Goal: Task Accomplishment & Management: Manage account settings

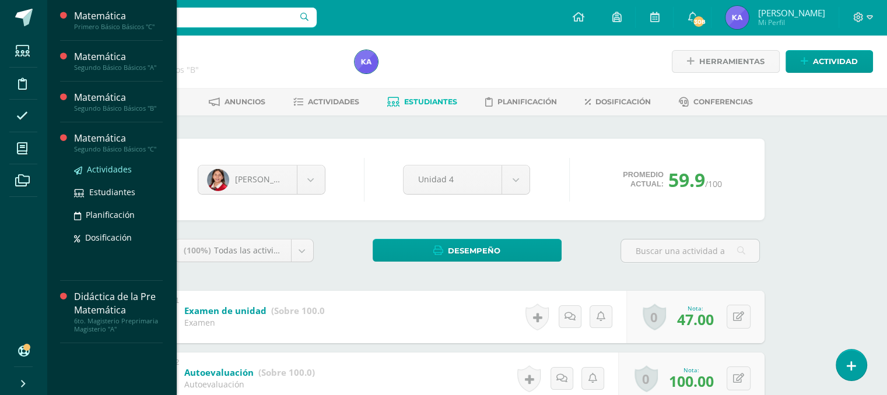
click at [97, 164] on span "Actividades" at bounding box center [109, 169] width 45 height 11
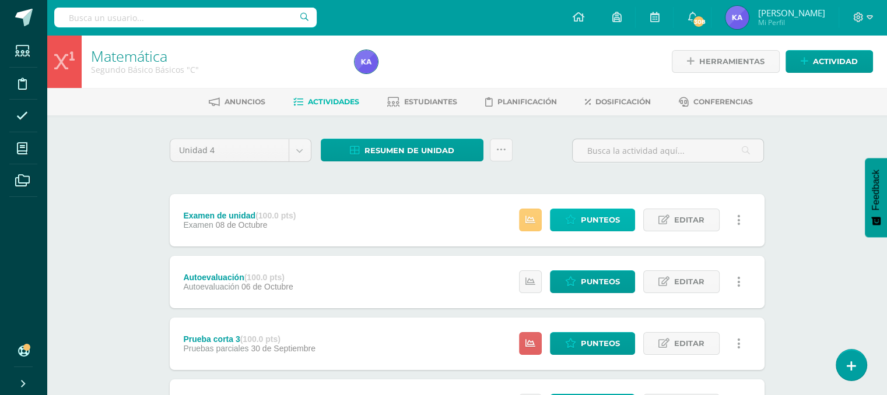
click at [572, 219] on icon at bounding box center [570, 220] width 11 height 10
click at [601, 219] on span "Punteos" at bounding box center [600, 220] width 39 height 22
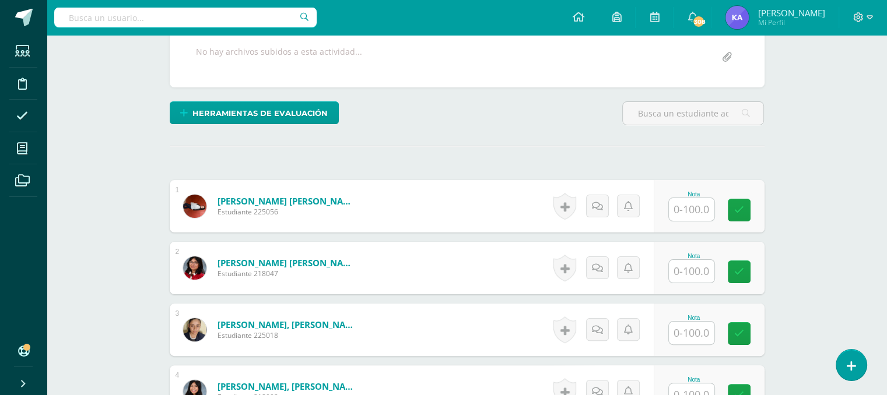
scroll to position [226, 0]
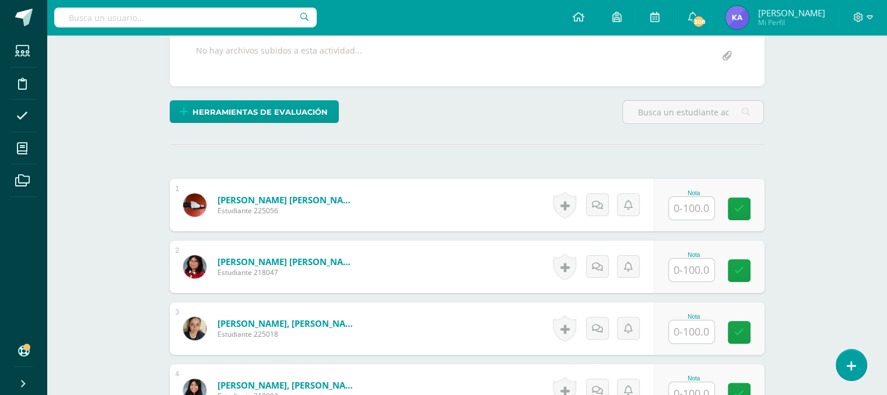
click at [699, 206] on input "text" at bounding box center [691, 208] width 45 height 23
type input "61"
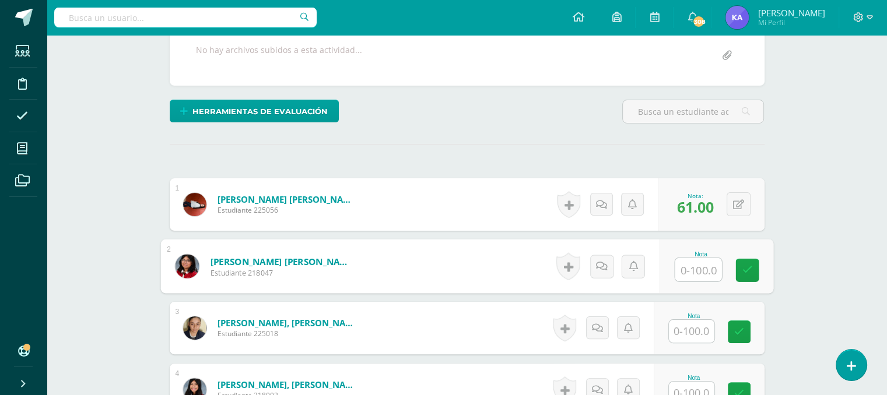
scroll to position [227, 0]
type input "47"
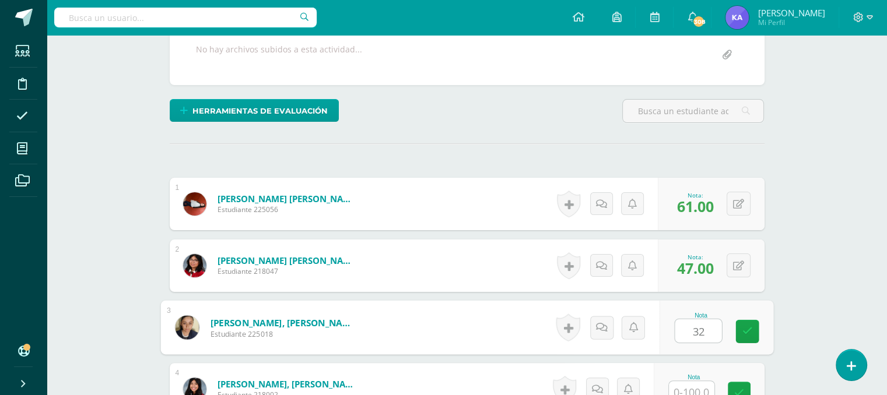
type input "32"
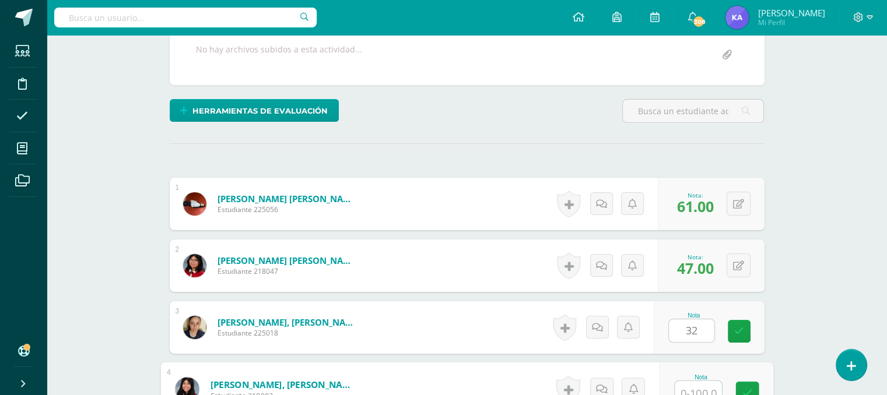
scroll to position [236, 0]
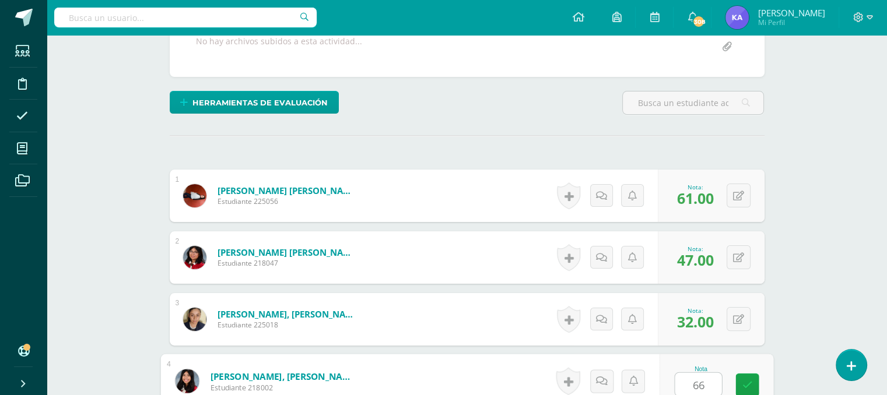
type input "66"
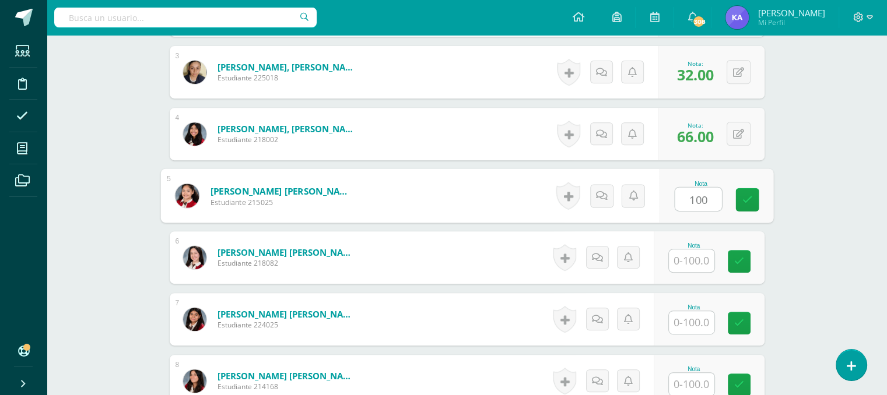
type input "100"
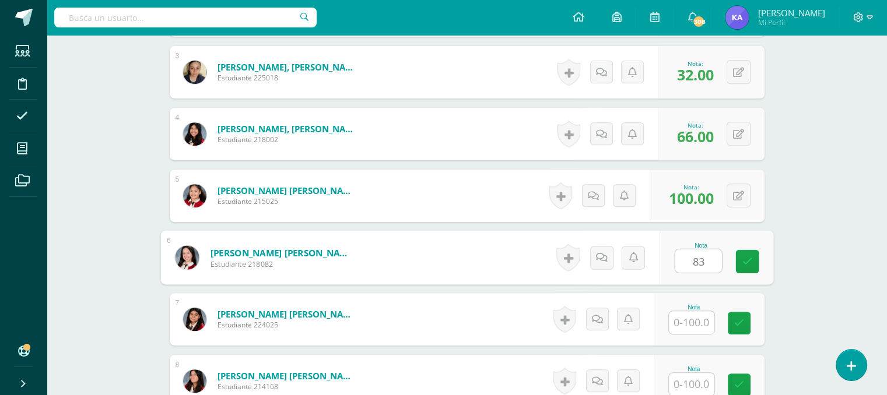
type input "83"
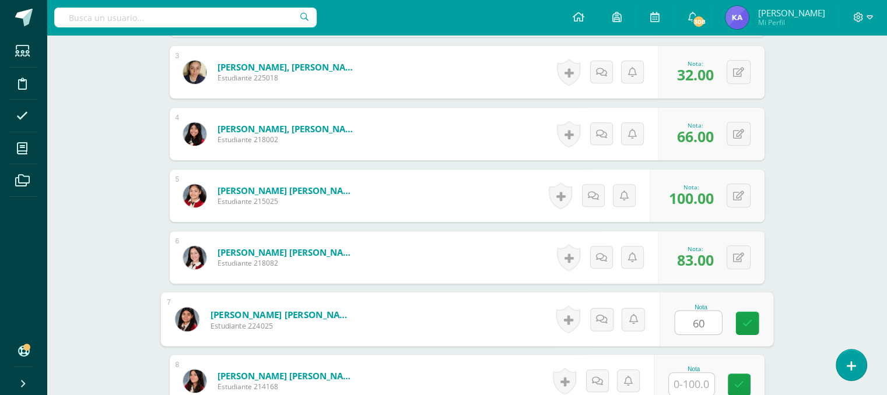
type input "60"
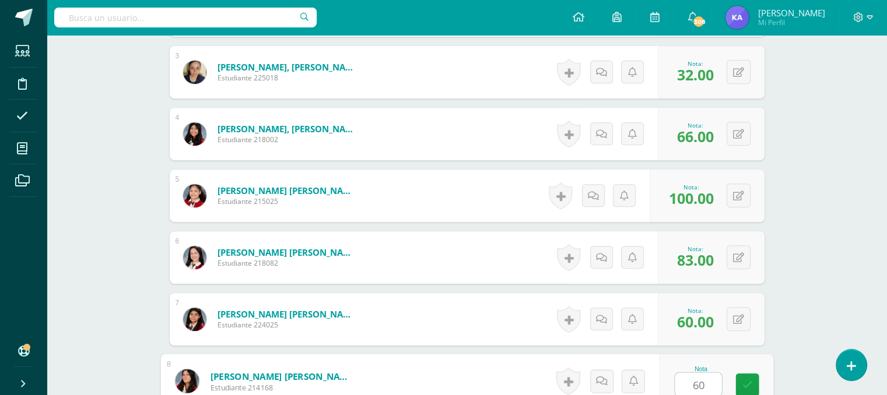
type input "60"
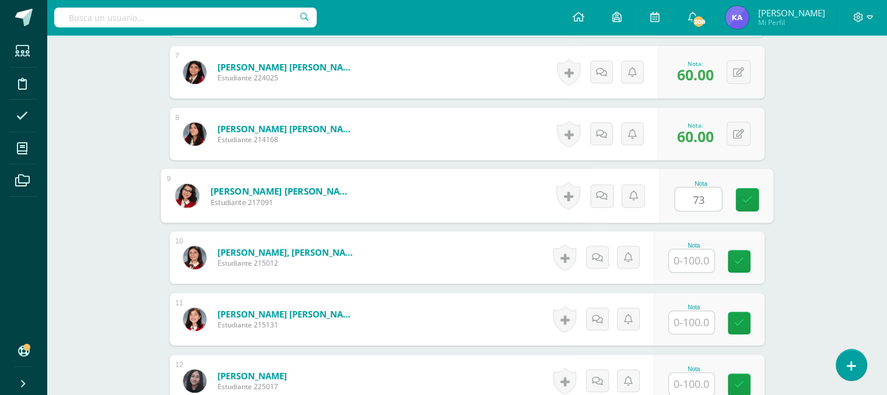
type input "73"
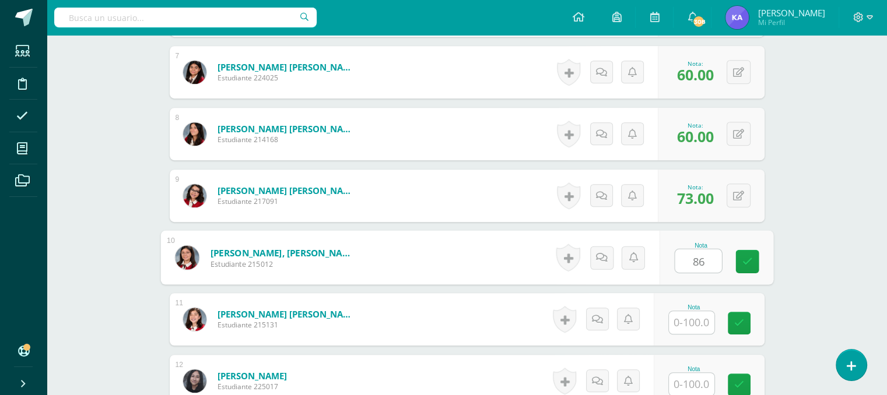
type input "86"
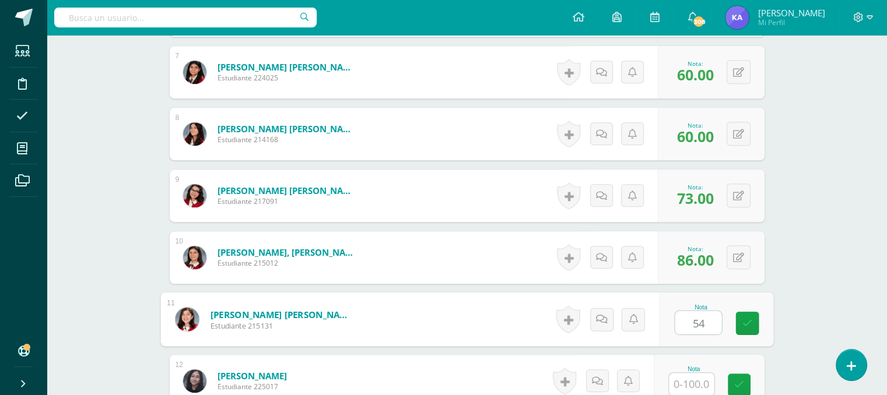
type input "54"
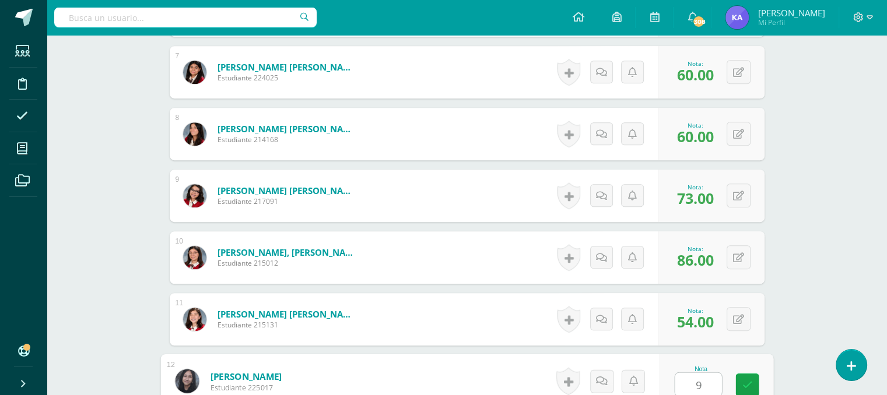
type input "91"
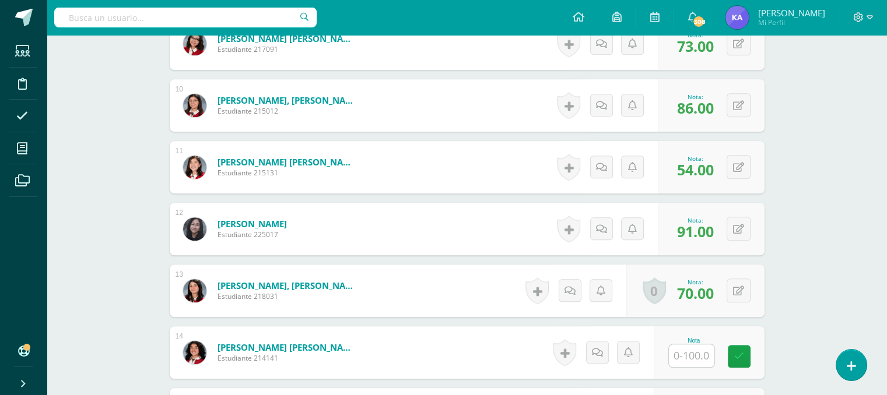
scroll to position [884, 0]
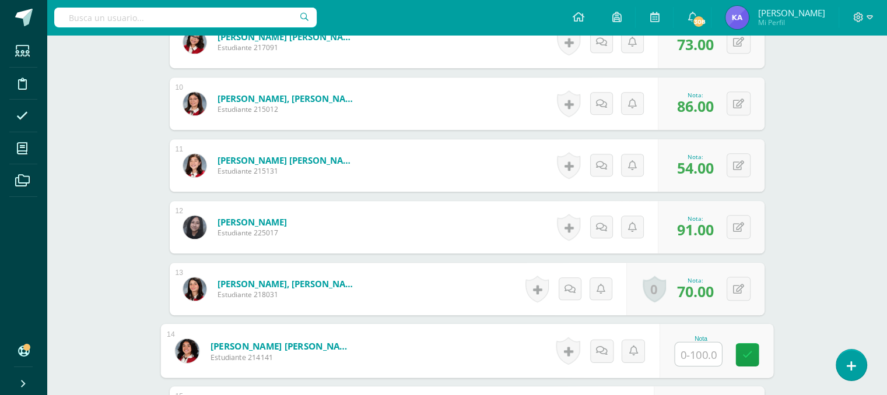
click at [695, 355] on input "text" at bounding box center [698, 354] width 47 height 23
type input "94"
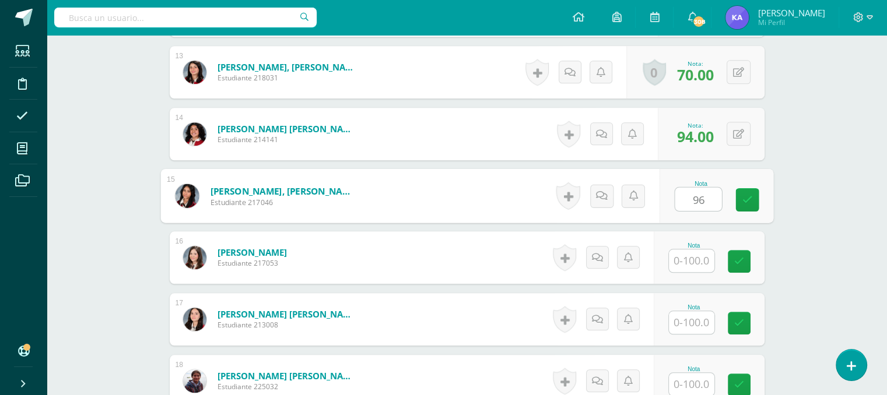
type input "96"
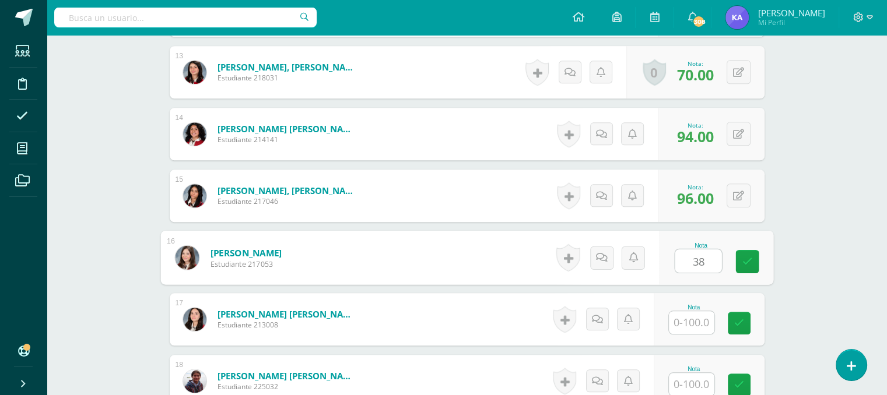
type input "38"
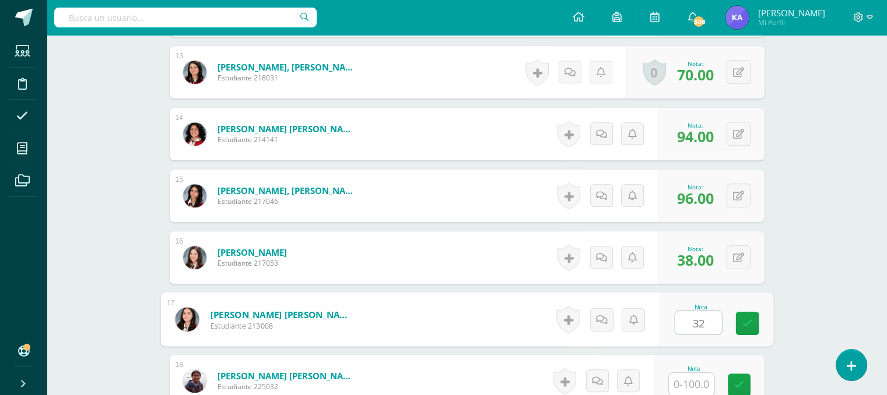
type input "32"
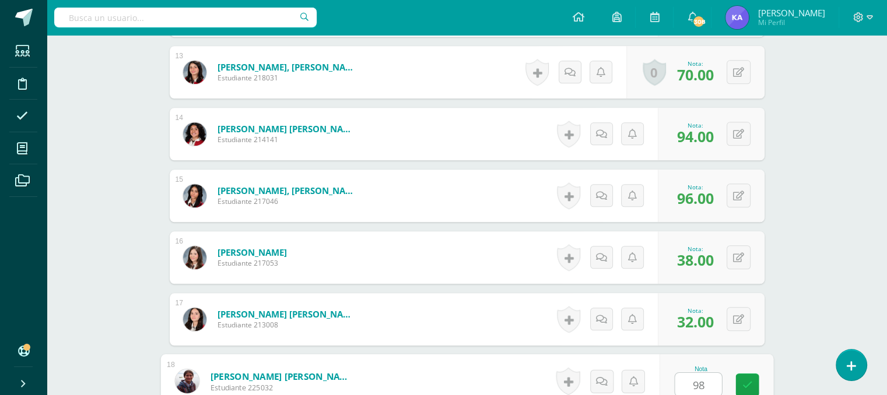
type input "98"
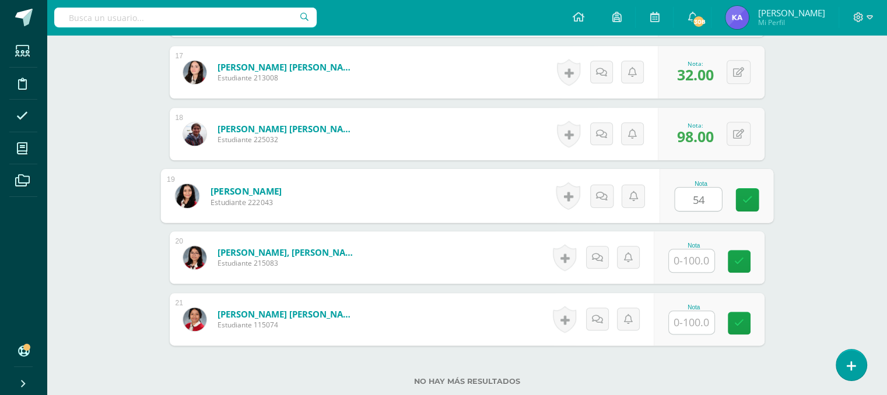
type input "54"
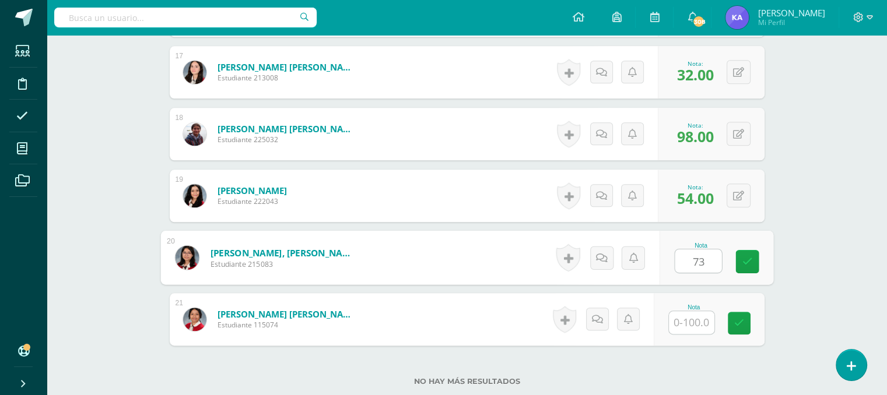
type input "73"
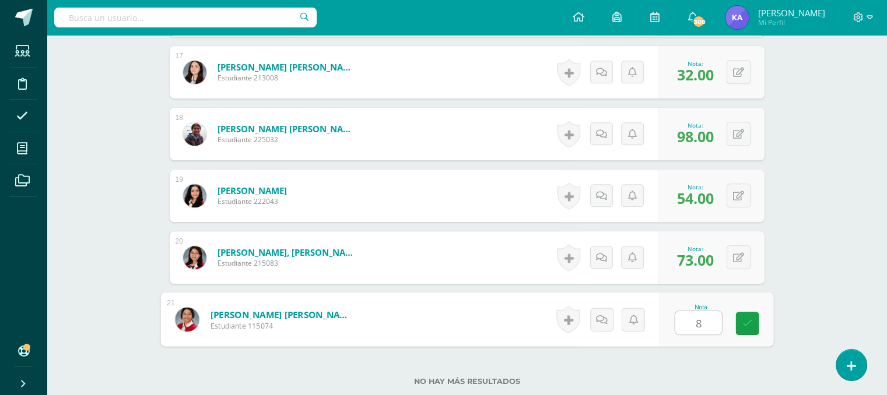
type input "87"
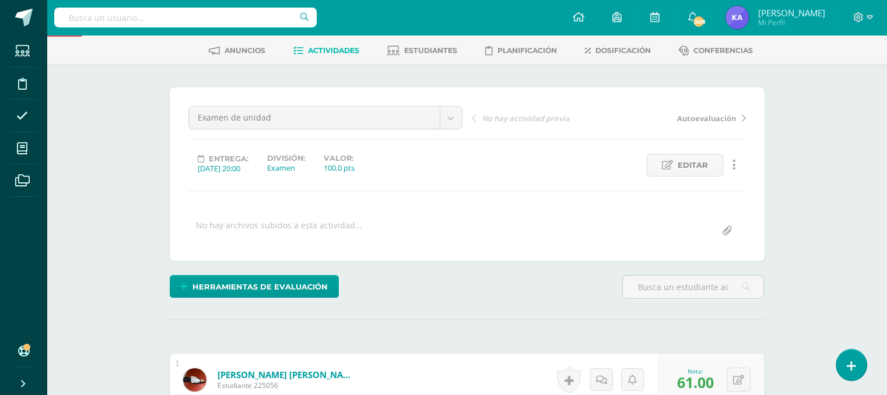
scroll to position [0, 0]
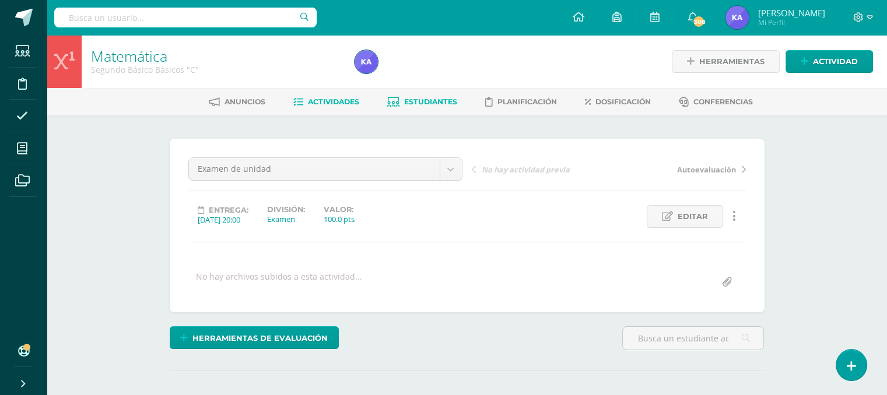
click at [419, 99] on span "Estudiantes" at bounding box center [430, 101] width 53 height 9
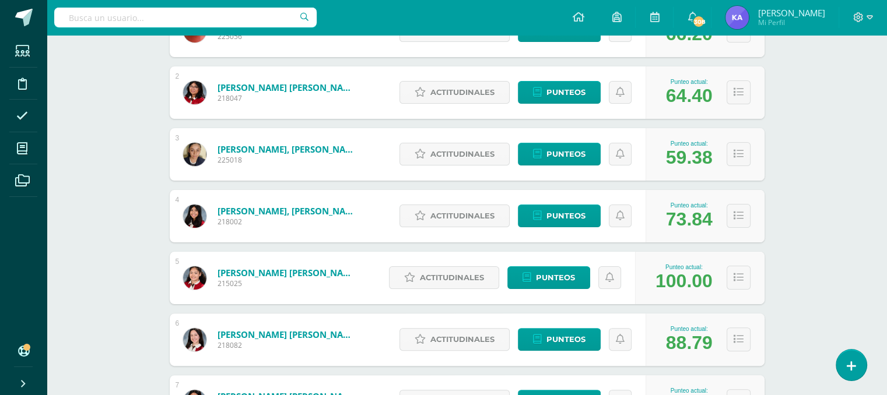
scroll to position [251, 0]
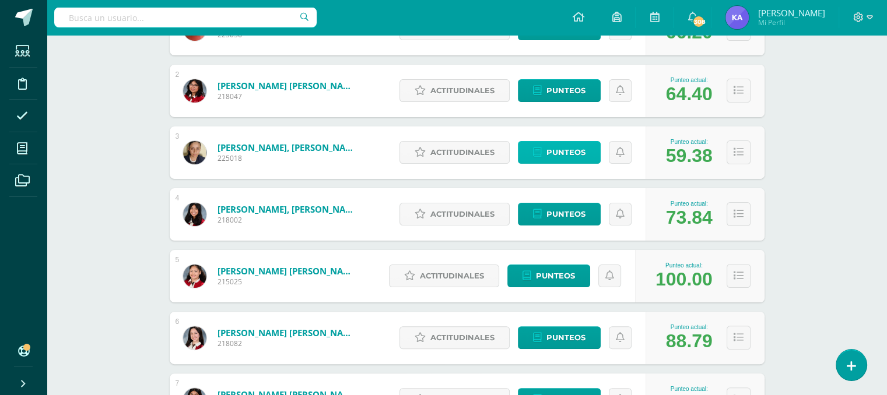
click at [555, 146] on span "Punteos" at bounding box center [565, 153] width 39 height 22
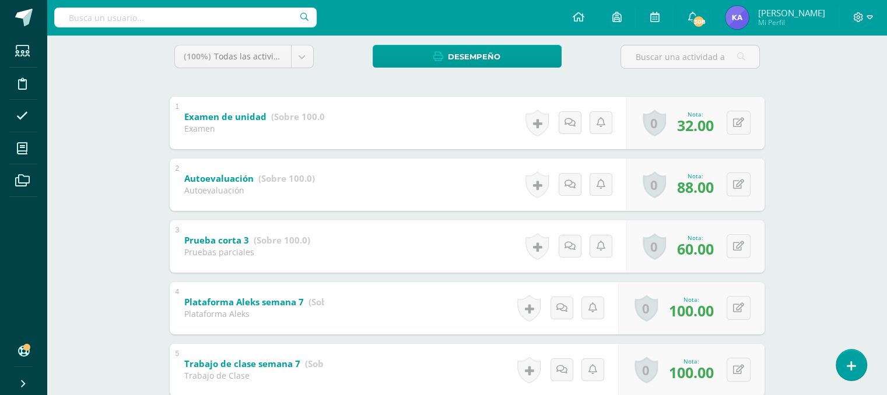
scroll to position [199, 0]
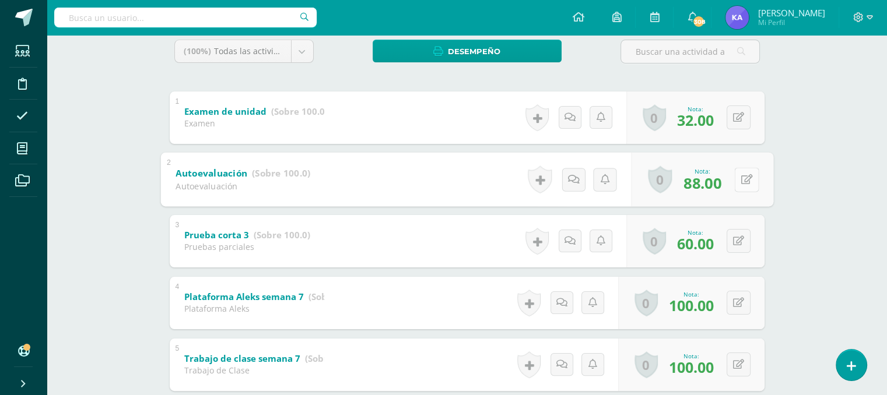
click at [737, 176] on button at bounding box center [746, 179] width 24 height 24
type input "100"
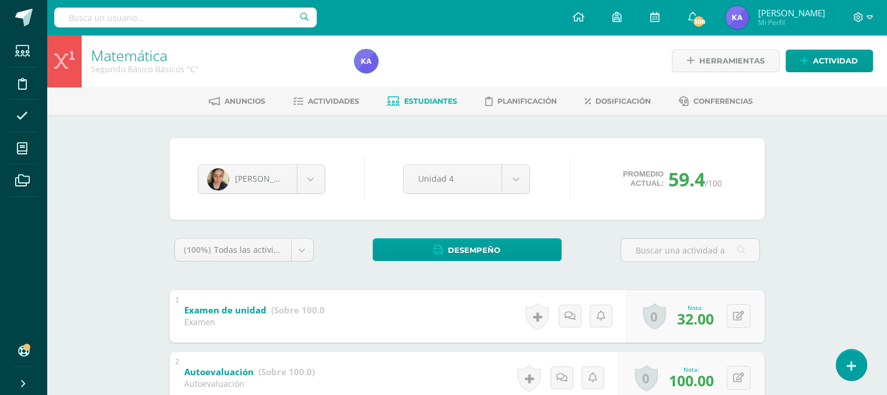
scroll to position [0, 0]
click at [432, 100] on span "Estudiantes" at bounding box center [430, 101] width 53 height 9
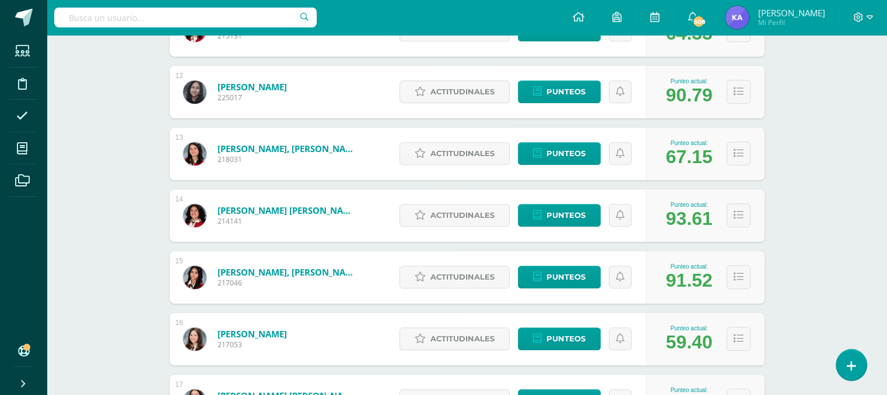
scroll to position [867, 0]
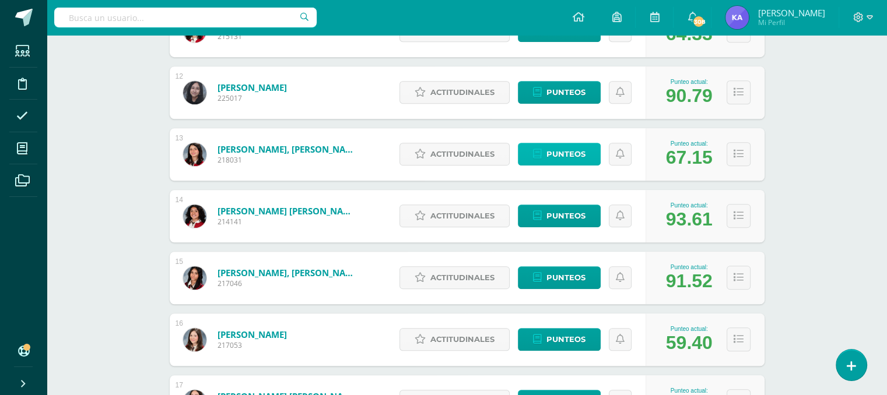
click at [555, 152] on span "Punteos" at bounding box center [565, 154] width 39 height 22
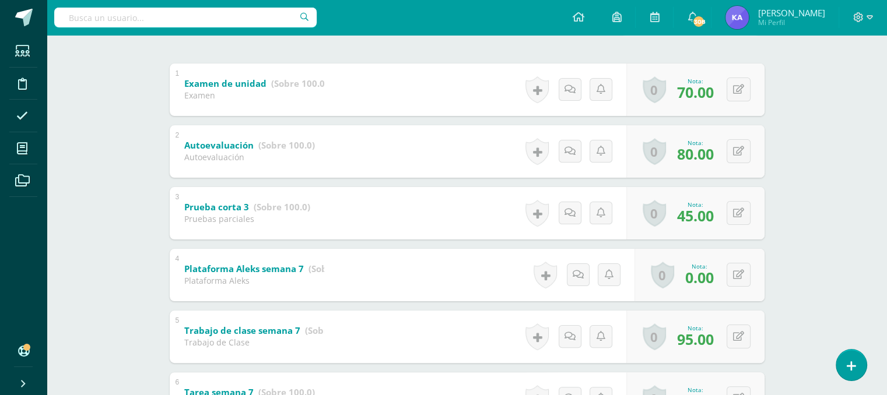
scroll to position [232, 0]
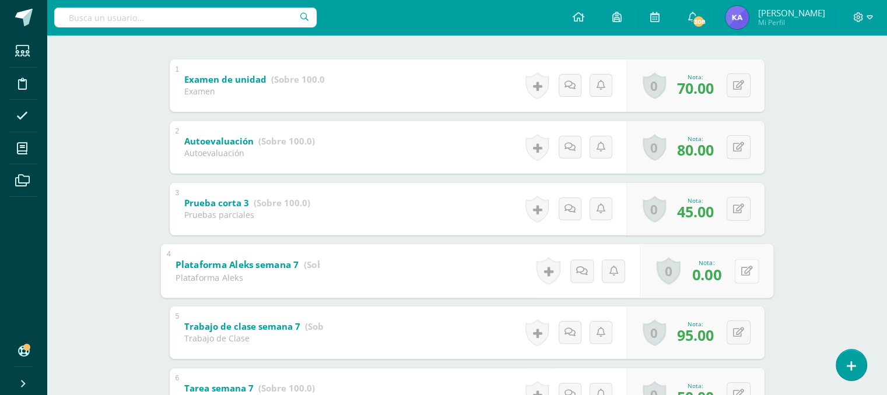
click at [741, 274] on icon at bounding box center [747, 271] width 12 height 10
type input "70"
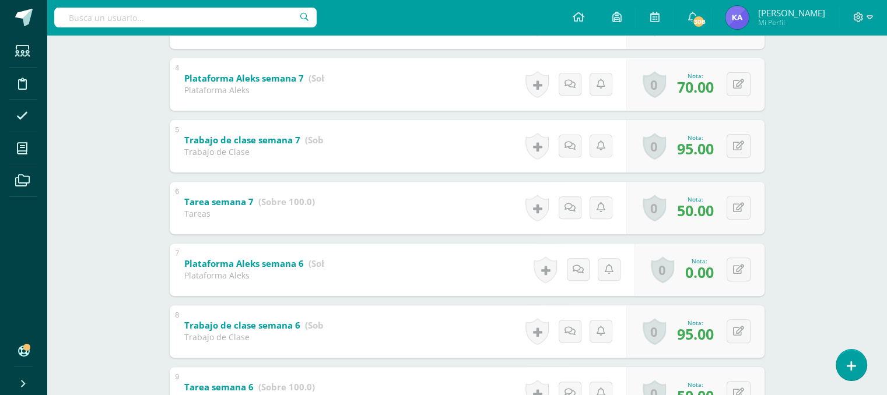
scroll to position [423, 0]
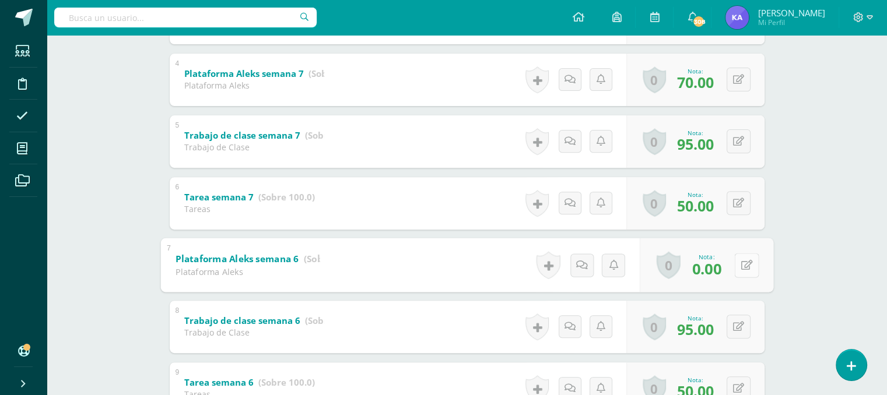
click at [738, 263] on button at bounding box center [746, 265] width 24 height 24
type input "70"
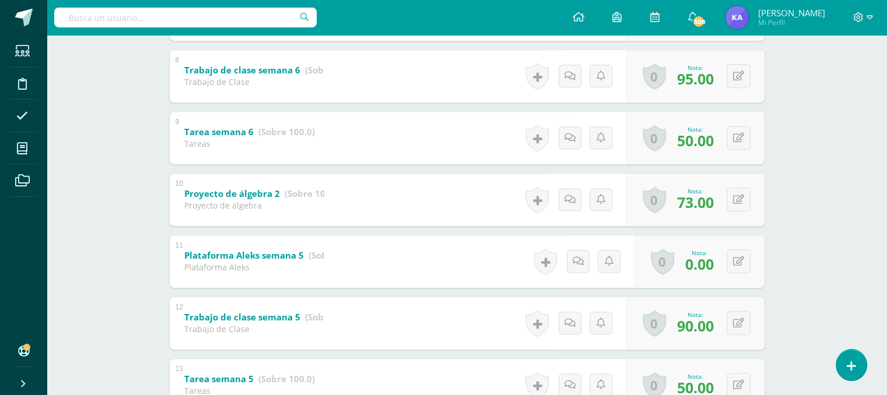
scroll to position [681, 0]
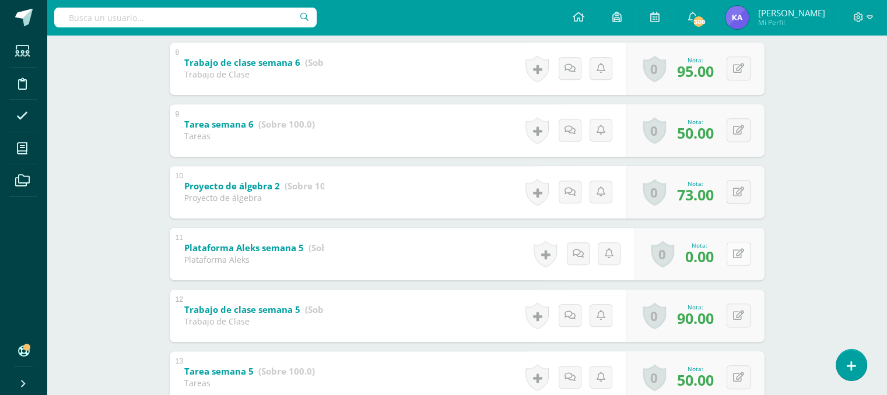
click at [739, 253] on button at bounding box center [739, 254] width 24 height 24
type input "70"
click at [849, 194] on div "Matemática Segundo Básico Básicos "C" Herramientas Detalle de asistencias Activ…" at bounding box center [467, 381] width 840 height 2055
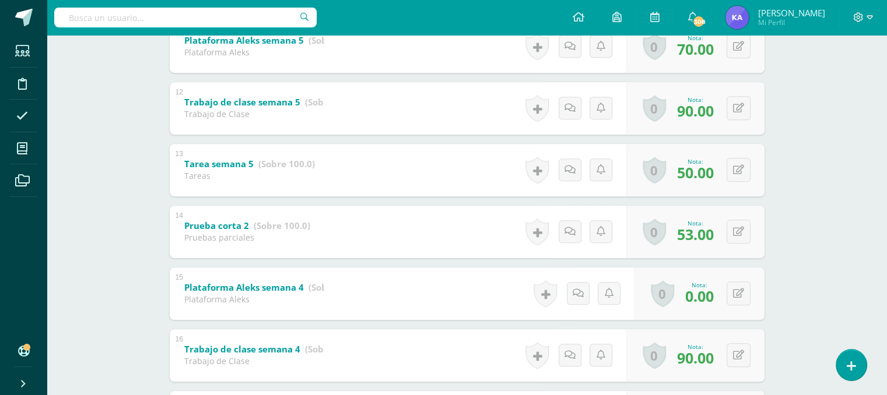
scroll to position [889, 0]
click at [733, 285] on div "0 Logros Logros obtenidos Aún no hay logros agregados Nota: 0.00" at bounding box center [706, 293] width 134 height 54
click at [739, 289] on button at bounding box center [746, 293] width 24 height 24
type input "70"
click at [849, 236] on div "Matemática Segundo Básico Básicos "C" Herramientas Detalle de asistencias Activ…" at bounding box center [467, 173] width 840 height 2055
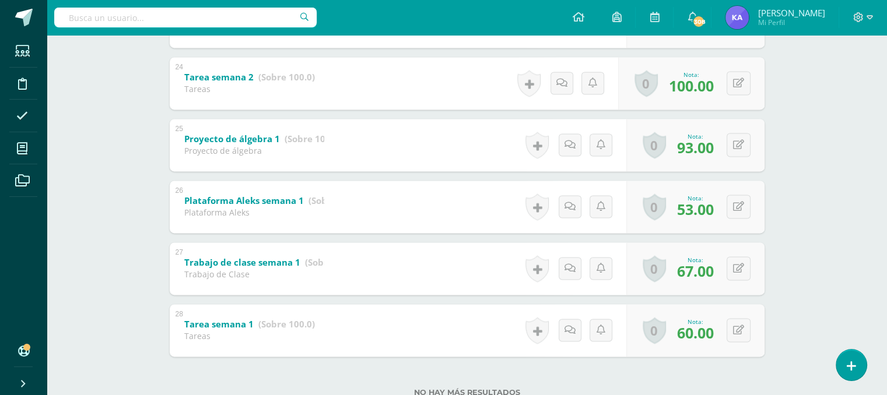
scroll to position [1659, 0]
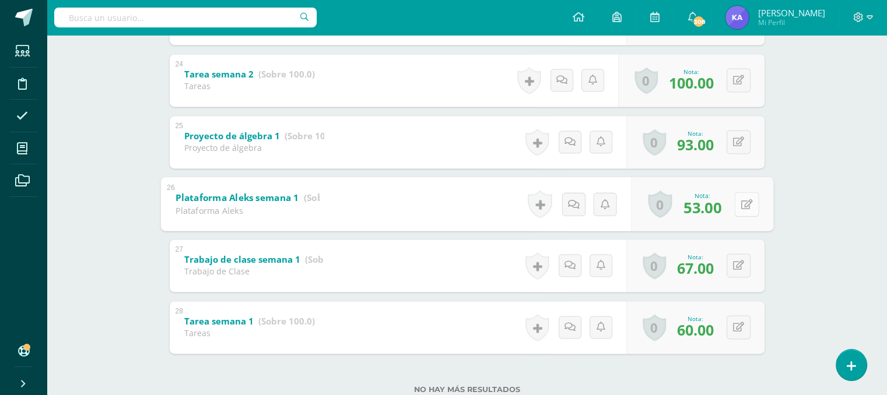
click at [735, 201] on button at bounding box center [746, 204] width 24 height 24
type input "70"
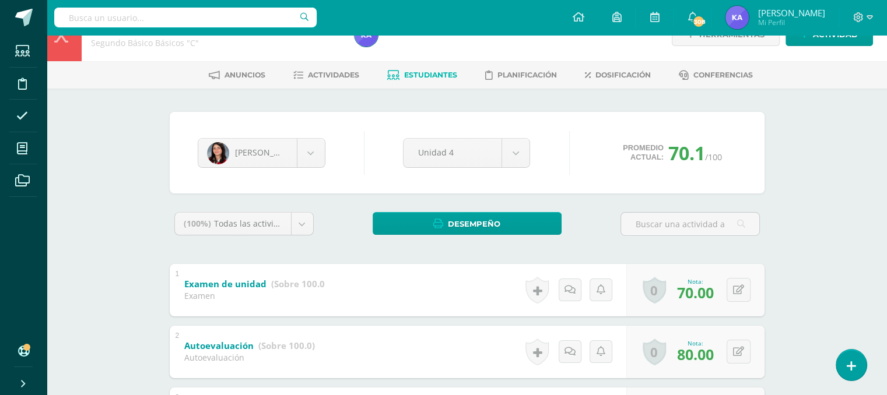
click at [425, 72] on span "Estudiantes" at bounding box center [430, 75] width 53 height 9
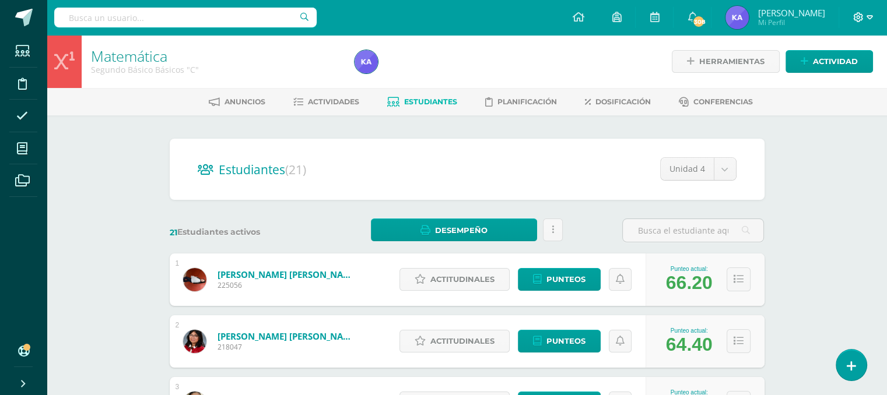
click at [871, 13] on icon at bounding box center [870, 17] width 6 height 10
click at [823, 82] on span "Cerrar sesión" at bounding box center [832, 78] width 52 height 11
